Goal: Task Accomplishment & Management: Manage account settings

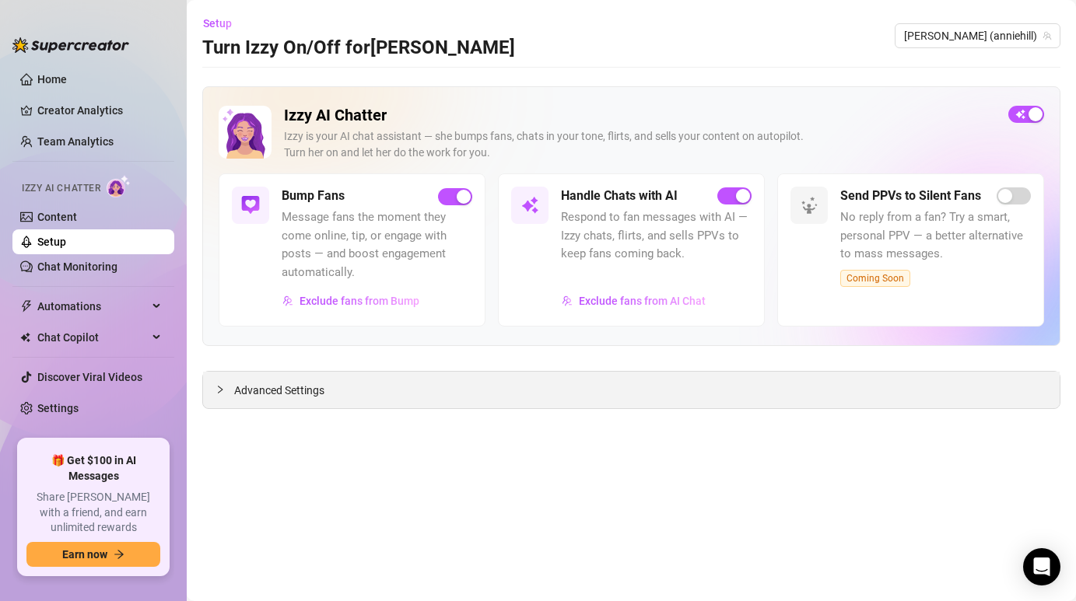
click at [247, 392] on span "Advanced Settings" at bounding box center [279, 390] width 90 height 17
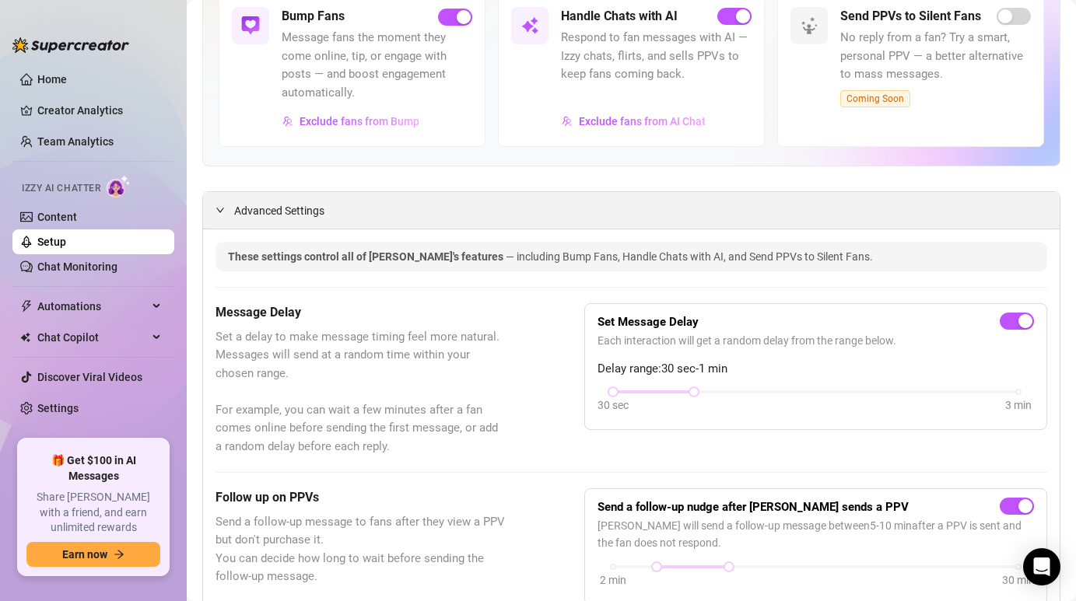
scroll to position [181, 0]
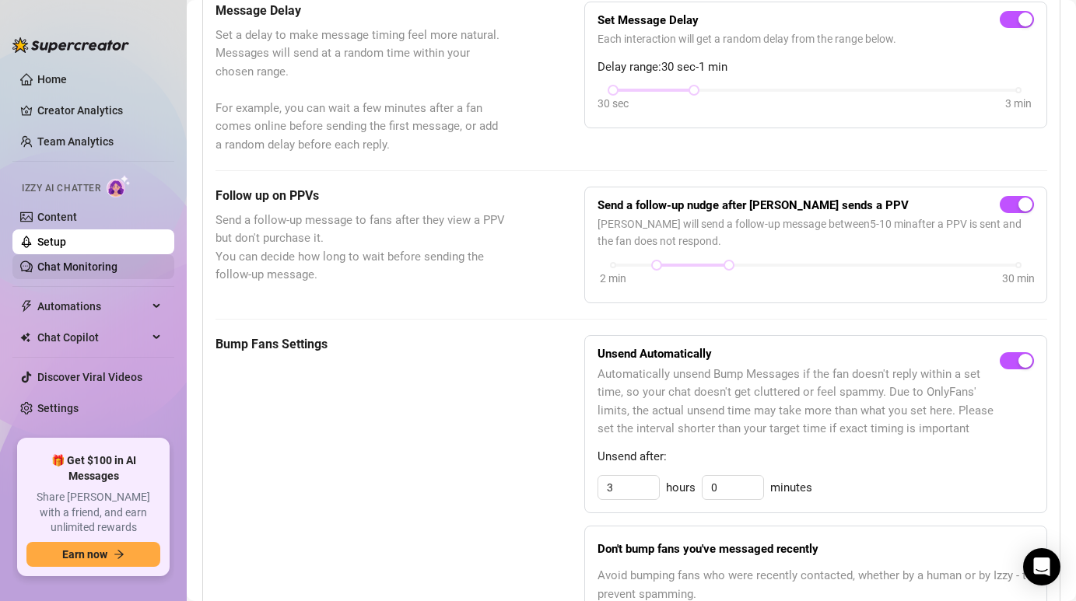
click at [103, 273] on link "Chat Monitoring" at bounding box center [77, 267] width 80 height 12
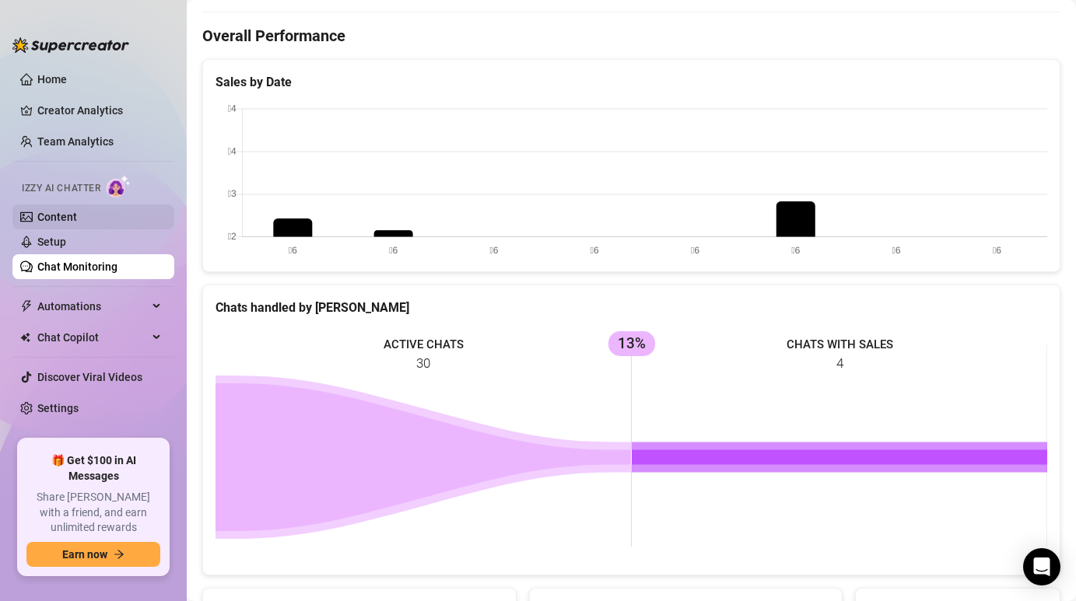
scroll to position [481, 0]
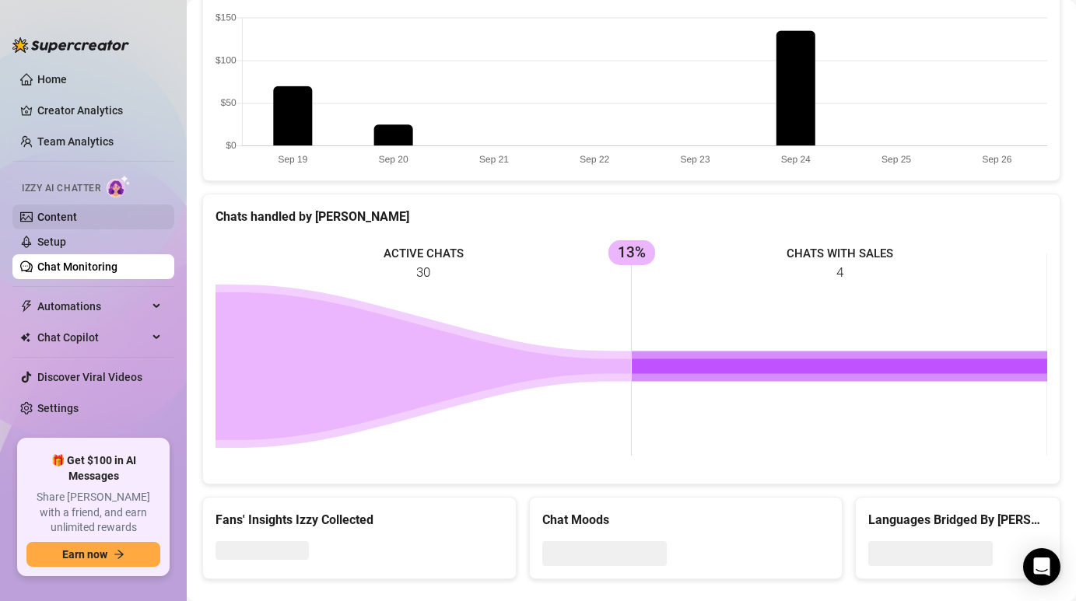
click at [77, 211] on link "Content" at bounding box center [57, 217] width 40 height 12
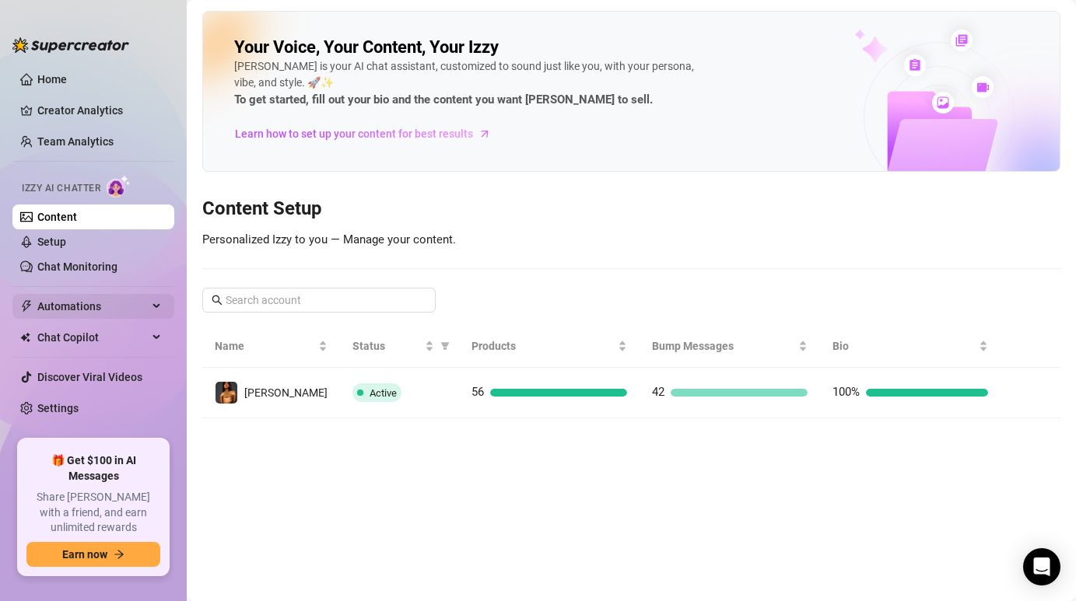
click at [77, 313] on span "Automations" at bounding box center [92, 306] width 110 height 25
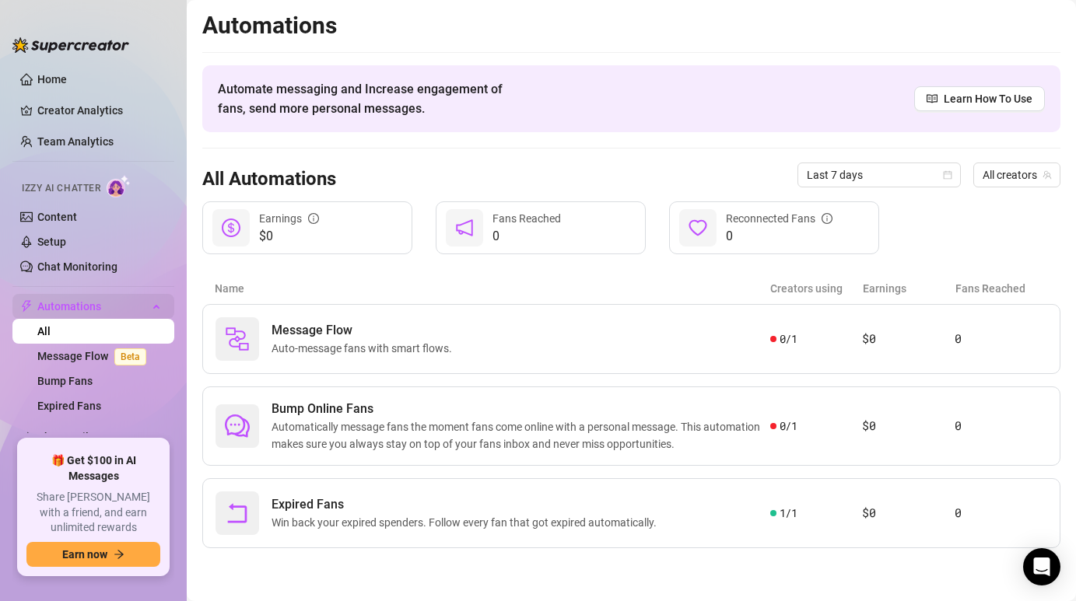
click at [112, 313] on span "Automations" at bounding box center [92, 306] width 110 height 25
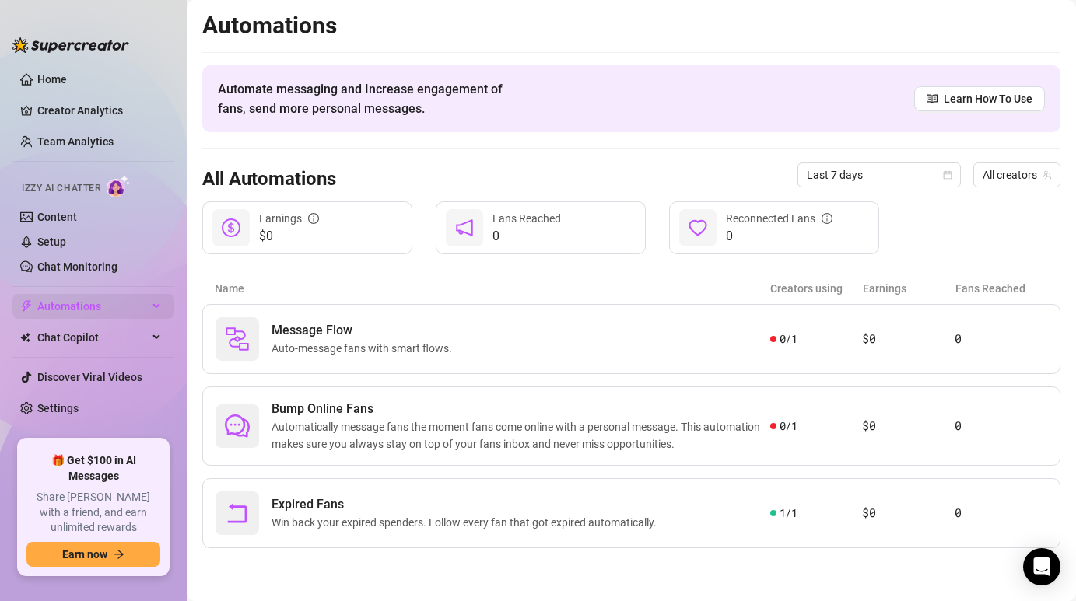
click at [114, 310] on span "Automations" at bounding box center [92, 306] width 110 height 25
